Goal: Navigation & Orientation: Find specific page/section

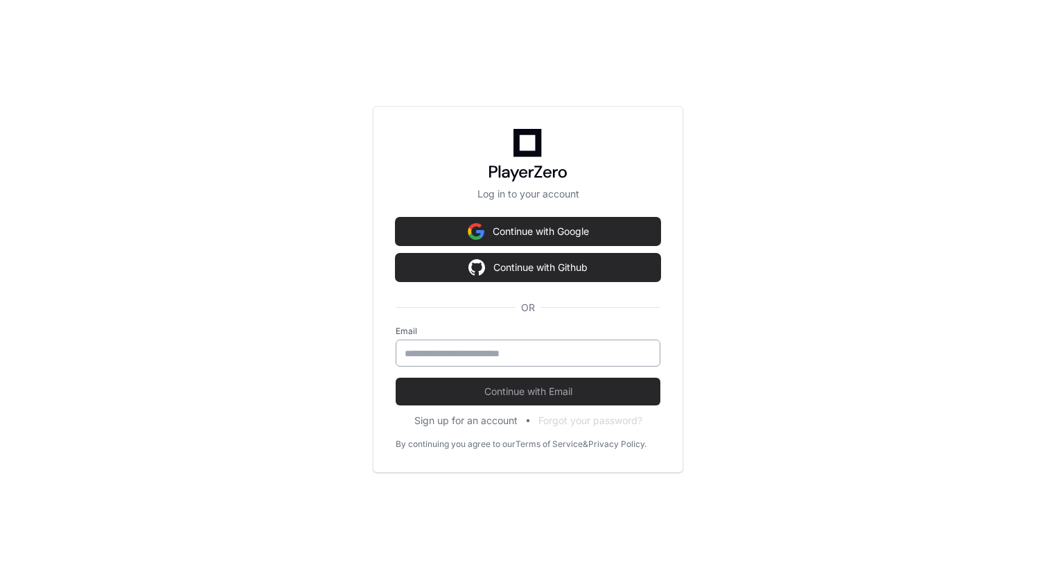
click at [523, 362] on div at bounding box center [528, 353] width 265 height 27
